Goal: Information Seeking & Learning: Learn about a topic

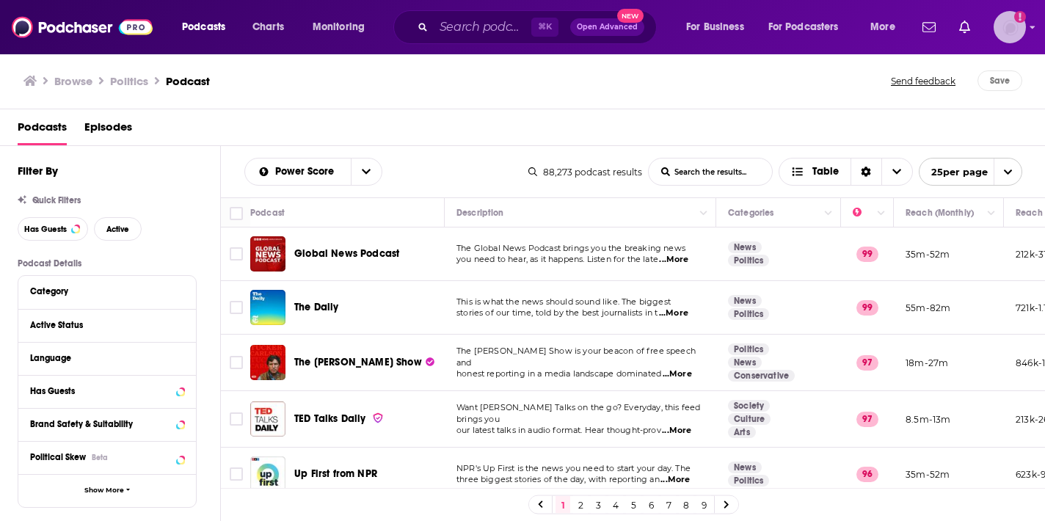
click at [1002, 29] on img "Logged in as LoriBecker" at bounding box center [1010, 27] width 32 height 32
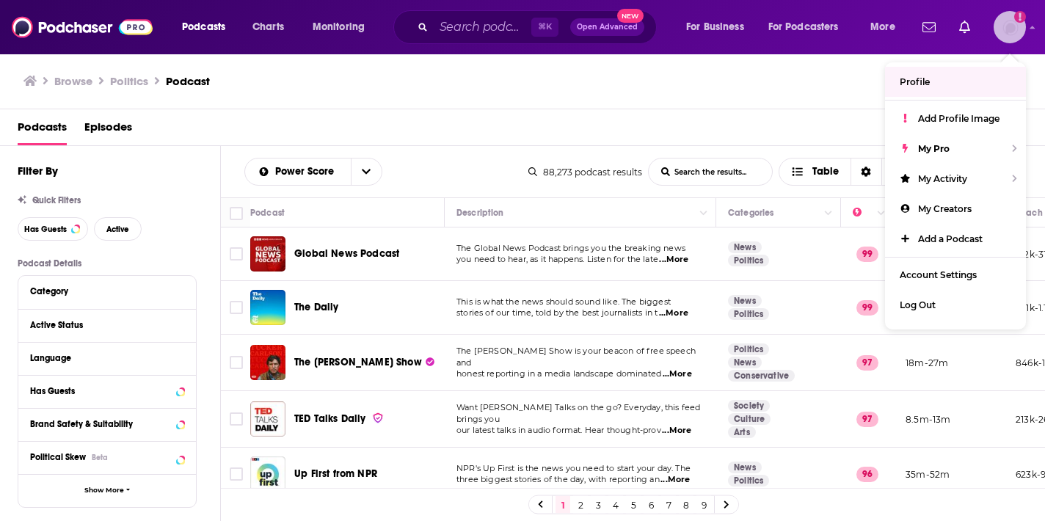
click at [932, 85] on link "Profile" at bounding box center [955, 82] width 141 height 30
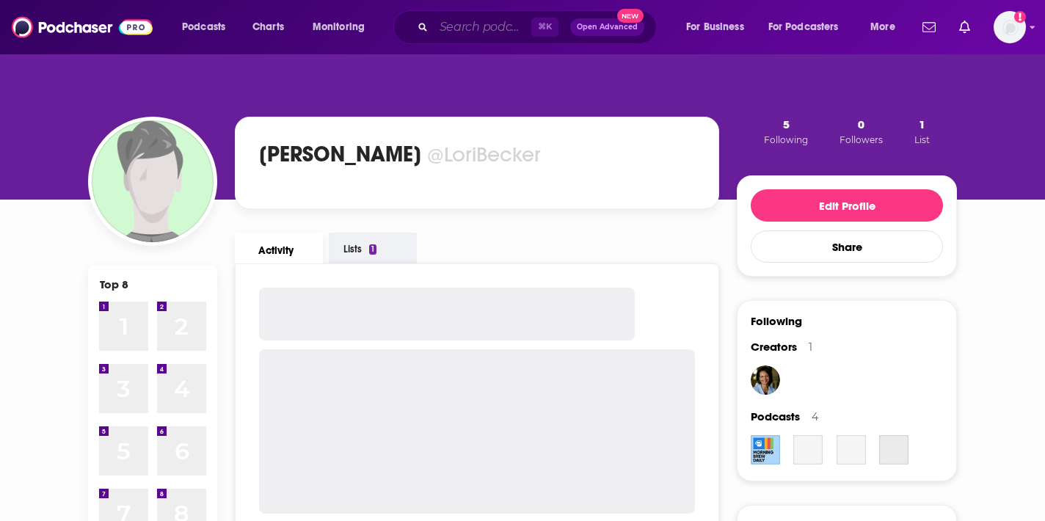
click at [502, 21] on input "Search podcasts, credits, & more..." at bounding box center [483, 26] width 98 height 23
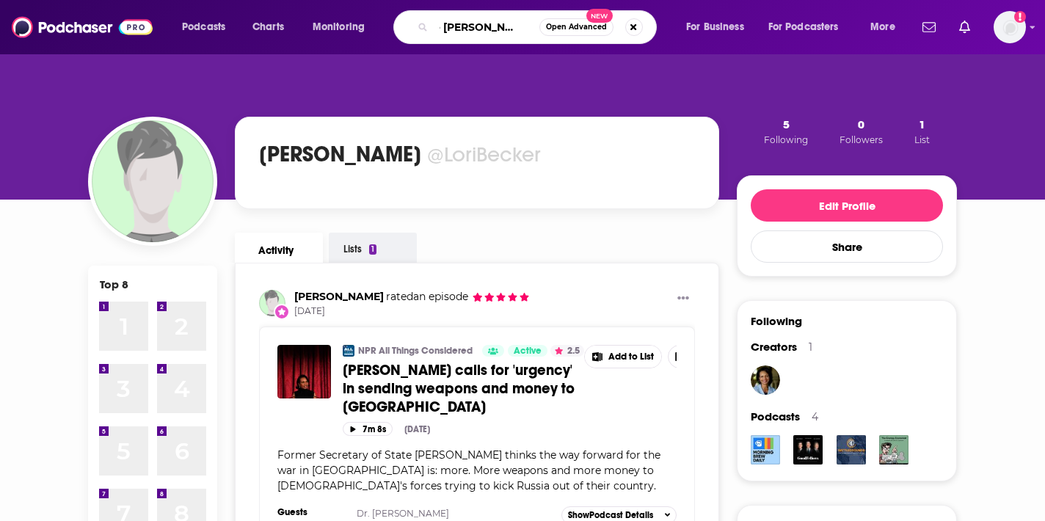
scroll to position [0, 27]
type input "the [PERSON_NAME] show"
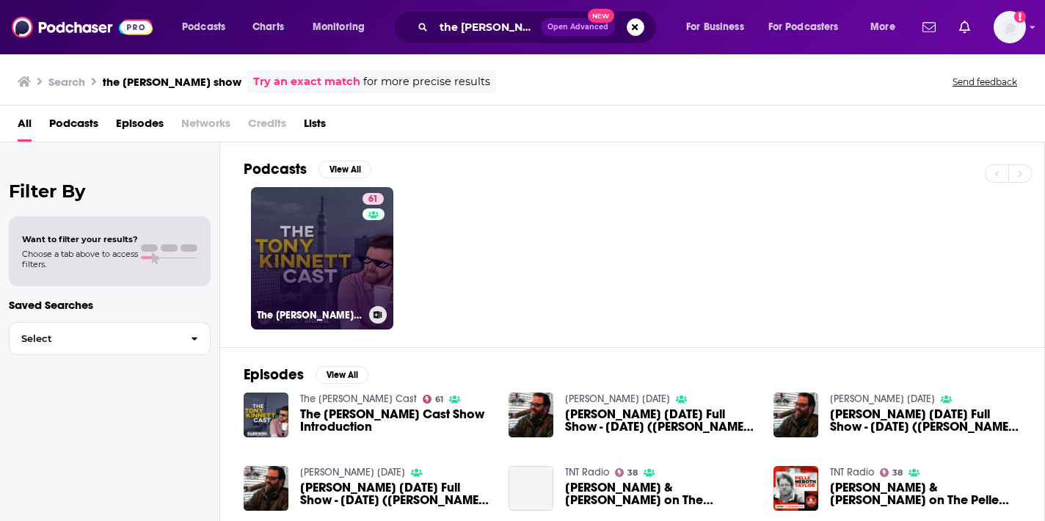
click at [305, 288] on link "61 The [PERSON_NAME] Cast" at bounding box center [322, 258] width 142 height 142
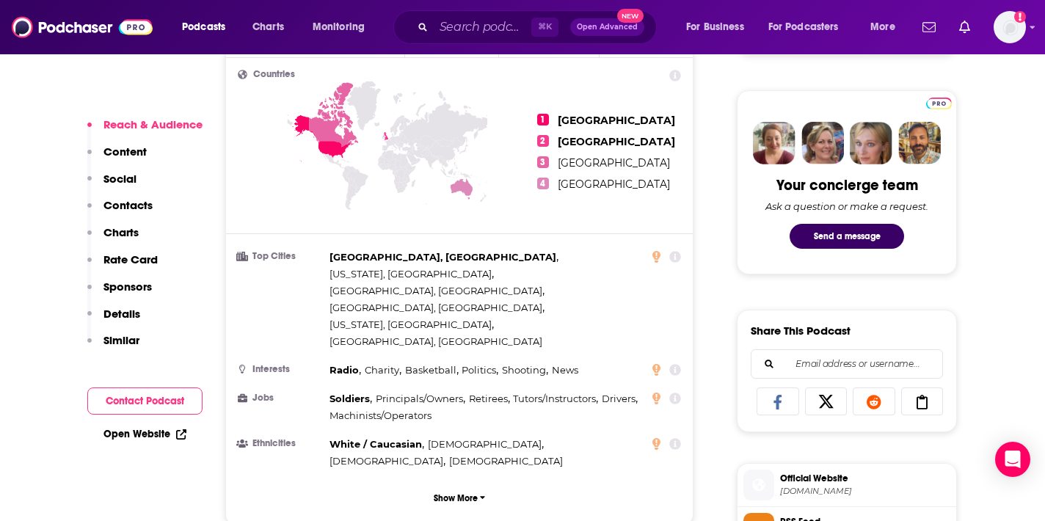
scroll to position [664, 0]
